Goal: Task Accomplishment & Management: Use online tool/utility

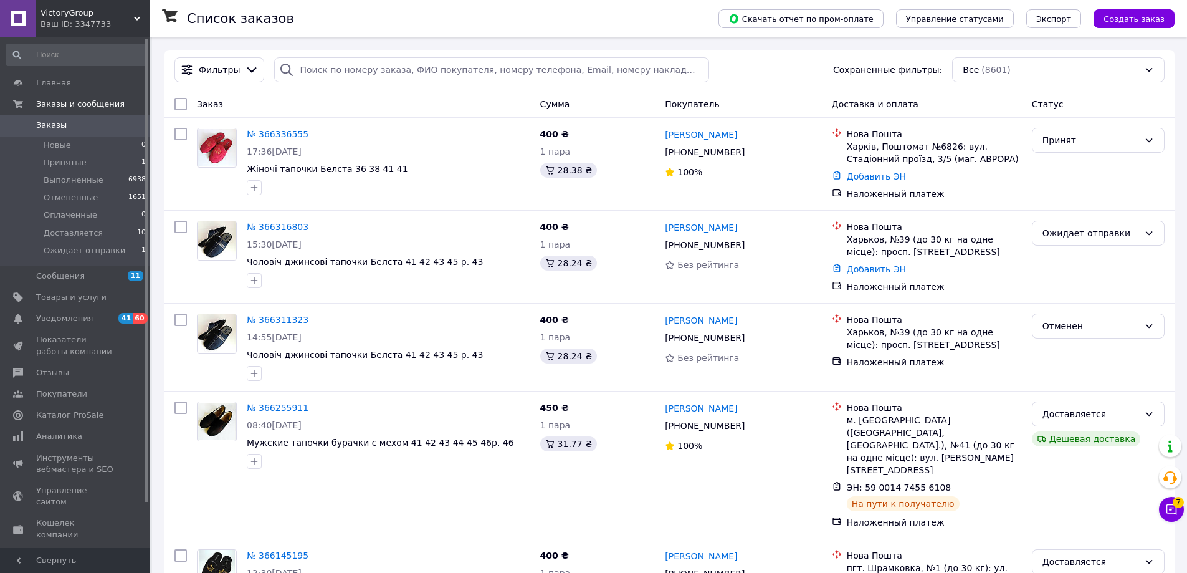
click at [272, 136] on link "№ 366336555" at bounding box center [278, 134] width 62 height 10
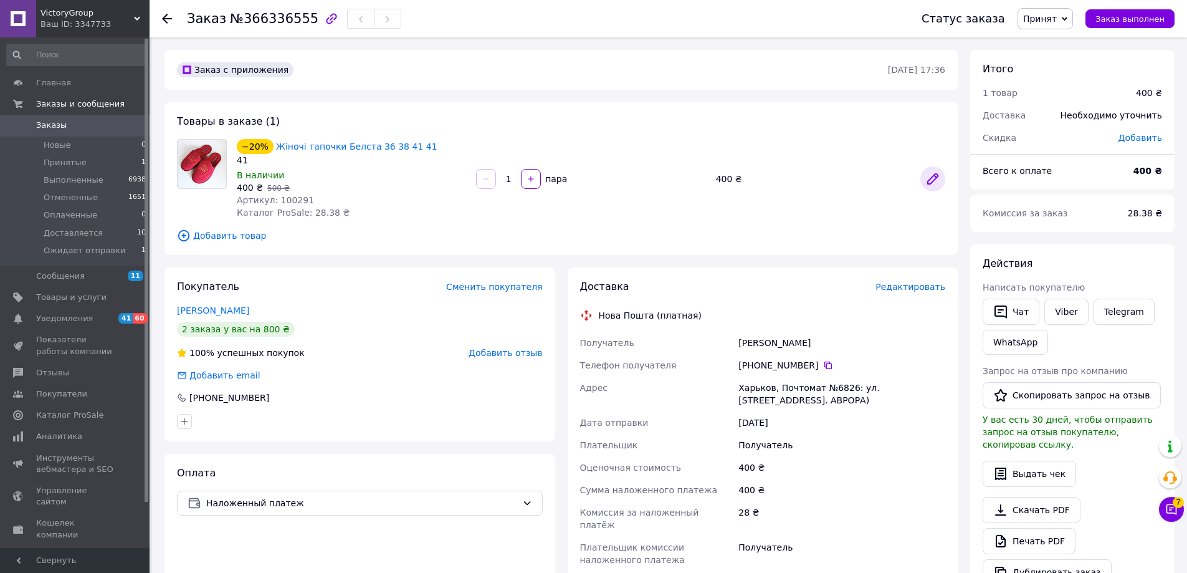
click at [930, 174] on icon at bounding box center [932, 178] width 15 height 15
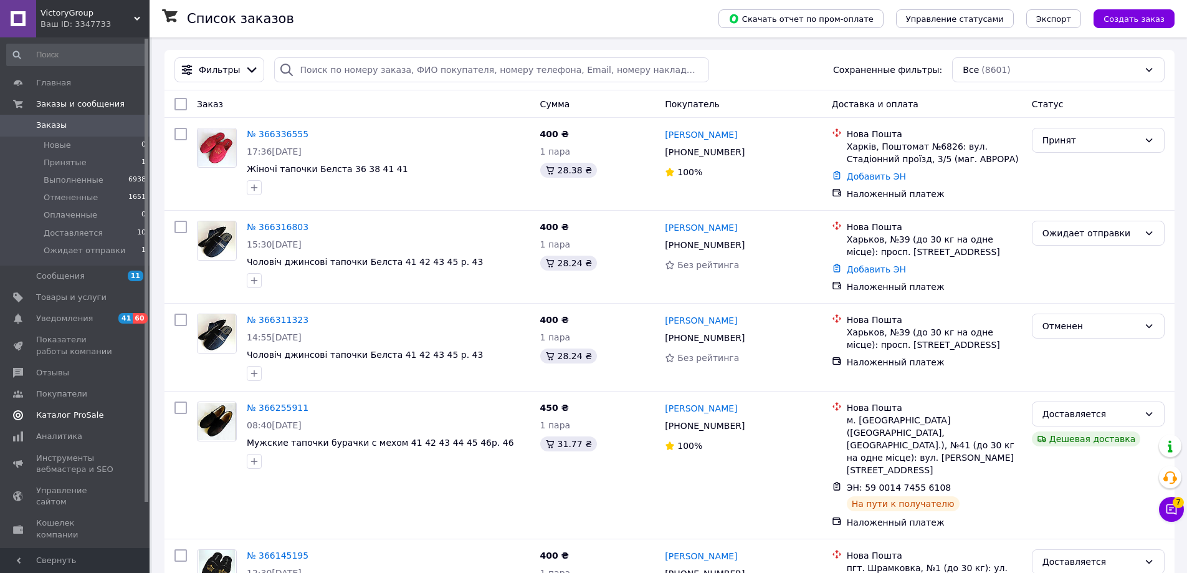
click at [82, 416] on span "Каталог ProSale" at bounding box center [69, 414] width 67 height 11
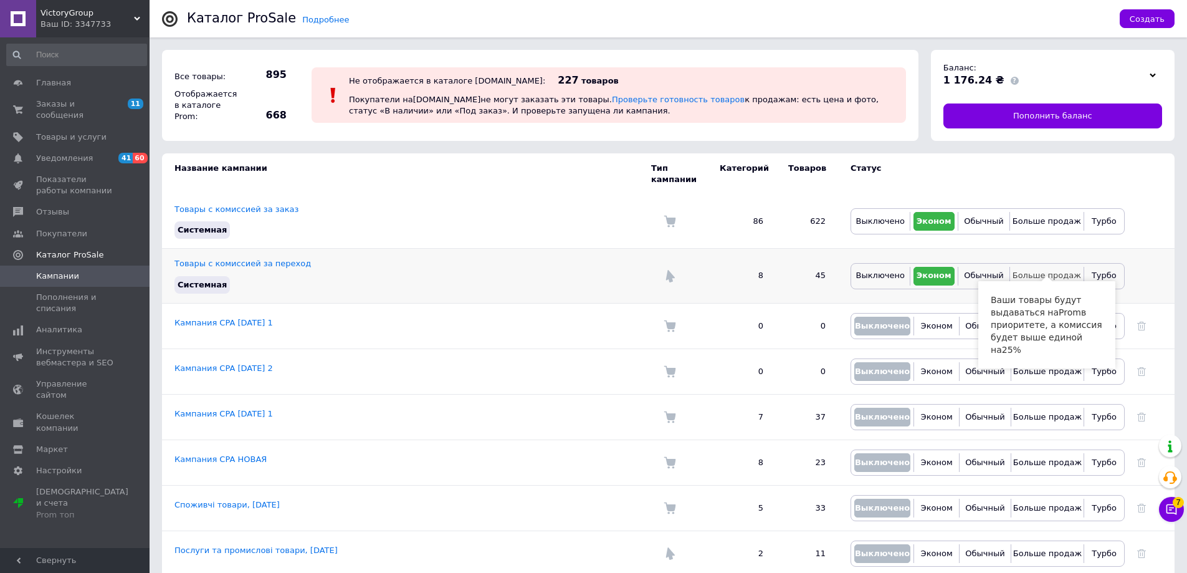
click at [1051, 270] on span "Больше продаж" at bounding box center [1047, 274] width 69 height 9
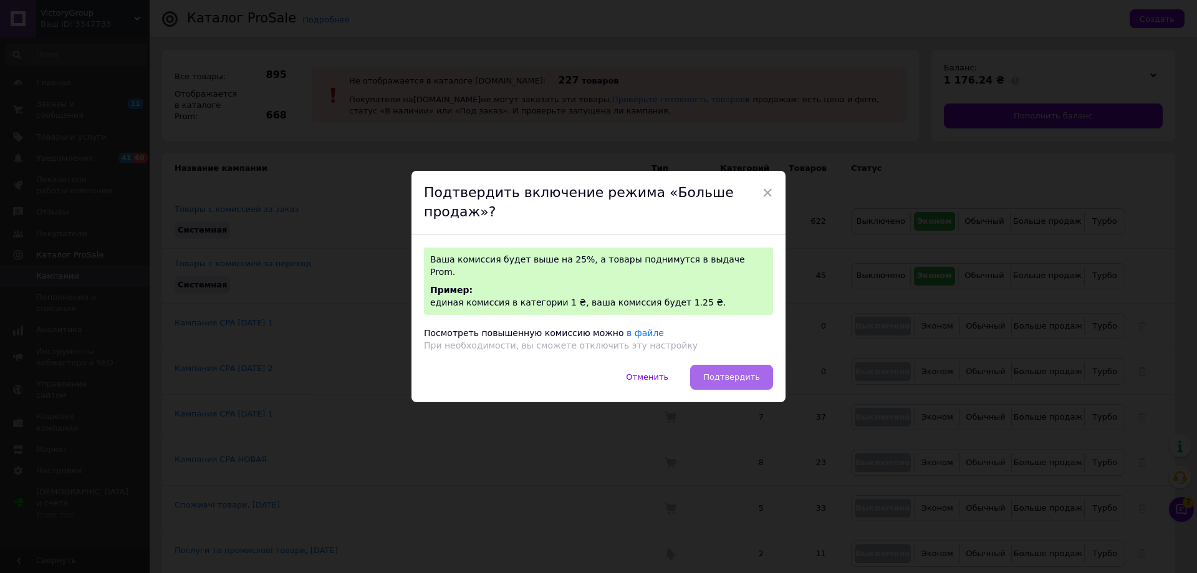
click at [732, 372] on span "Подтвердить" at bounding box center [731, 376] width 57 height 9
